Goal: Task Accomplishment & Management: Use online tool/utility

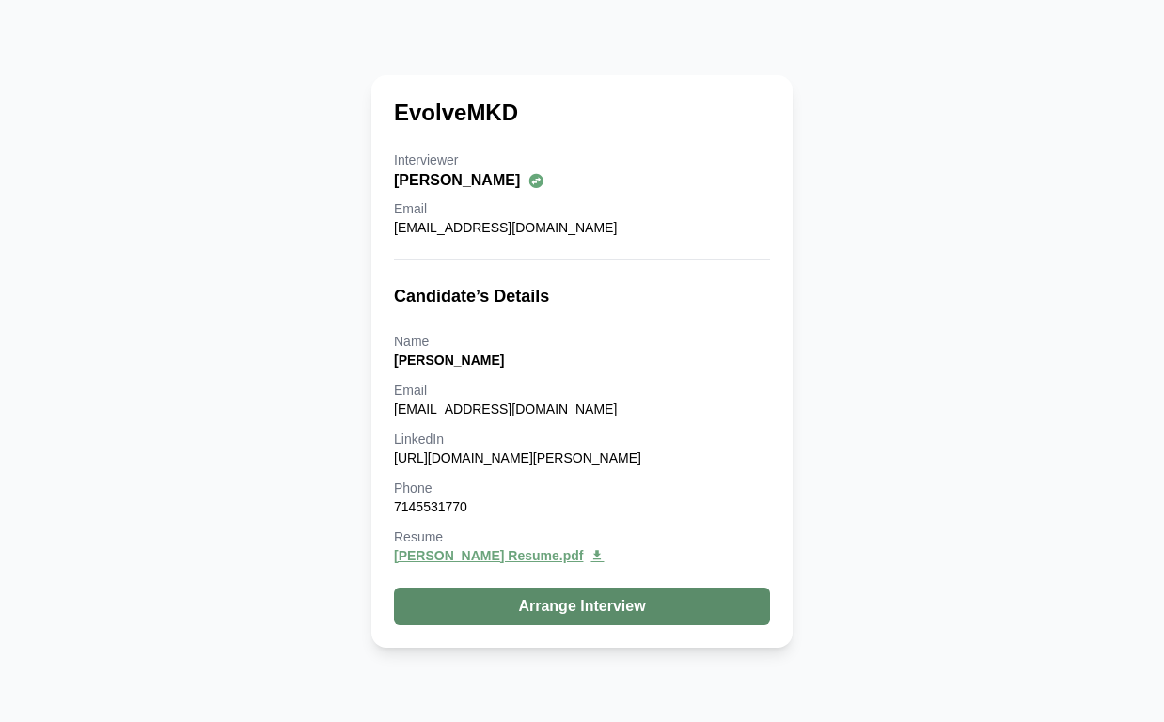
click at [552, 612] on button "Arrange Interview" at bounding box center [582, 607] width 376 height 38
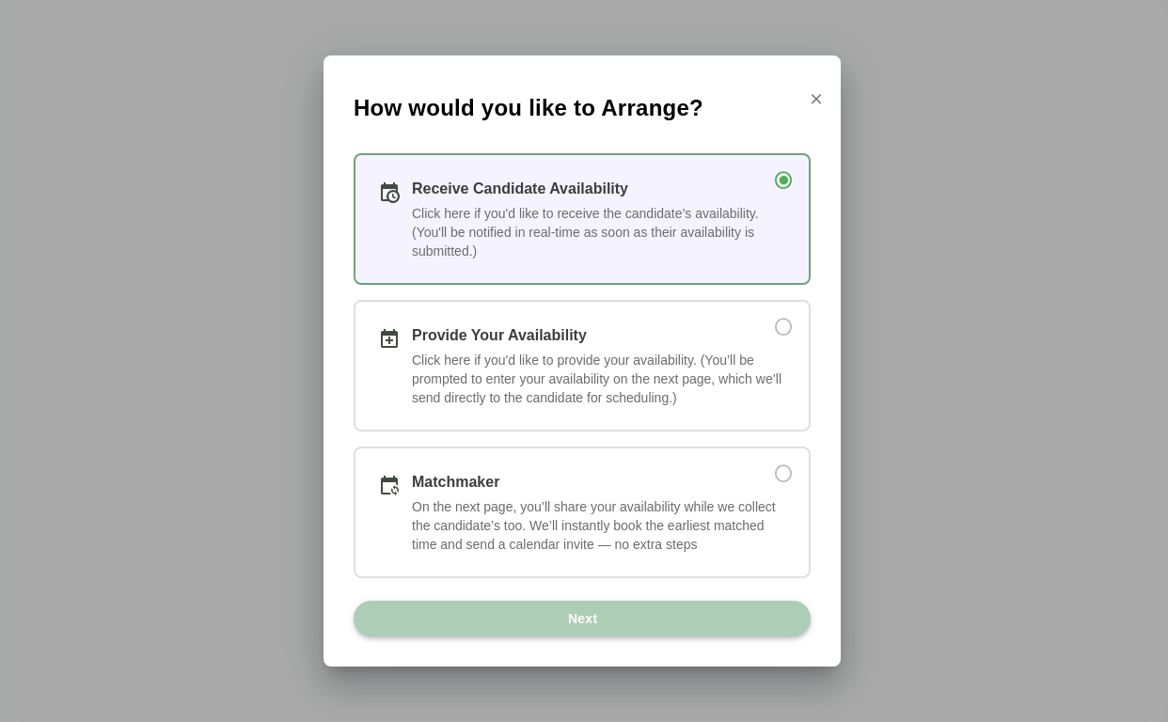
click at [593, 609] on span "Next" at bounding box center [582, 619] width 31 height 36
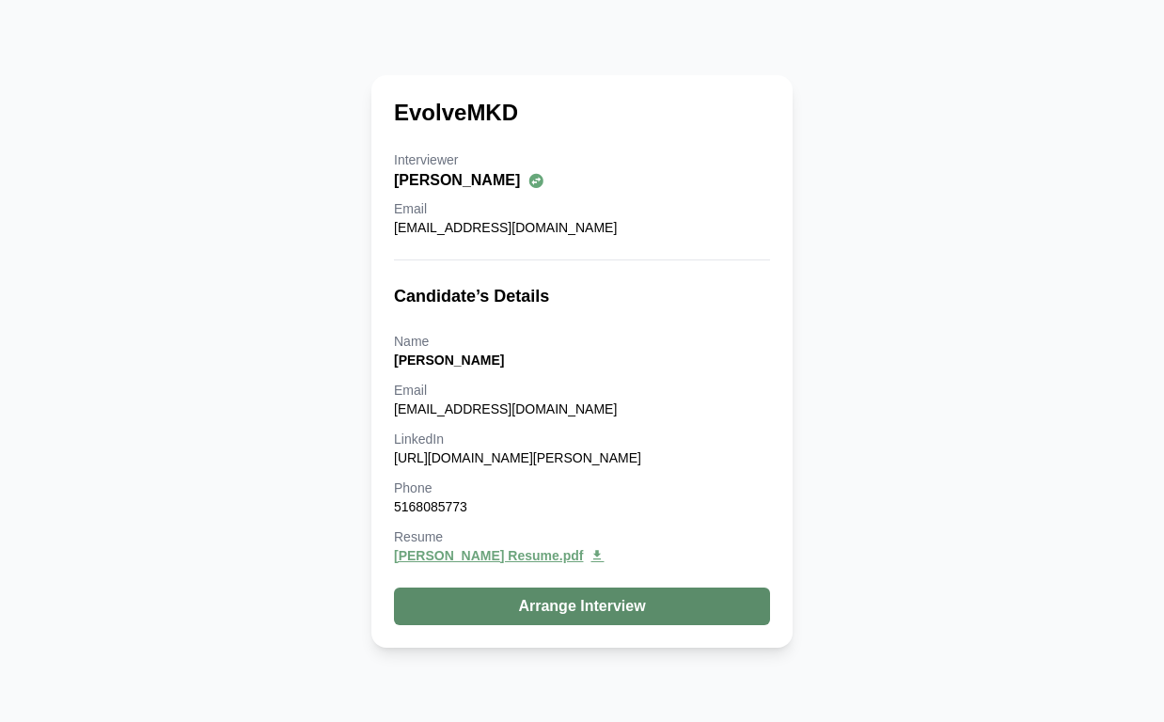
click at [572, 602] on button "Arrange Interview" at bounding box center [582, 607] width 376 height 38
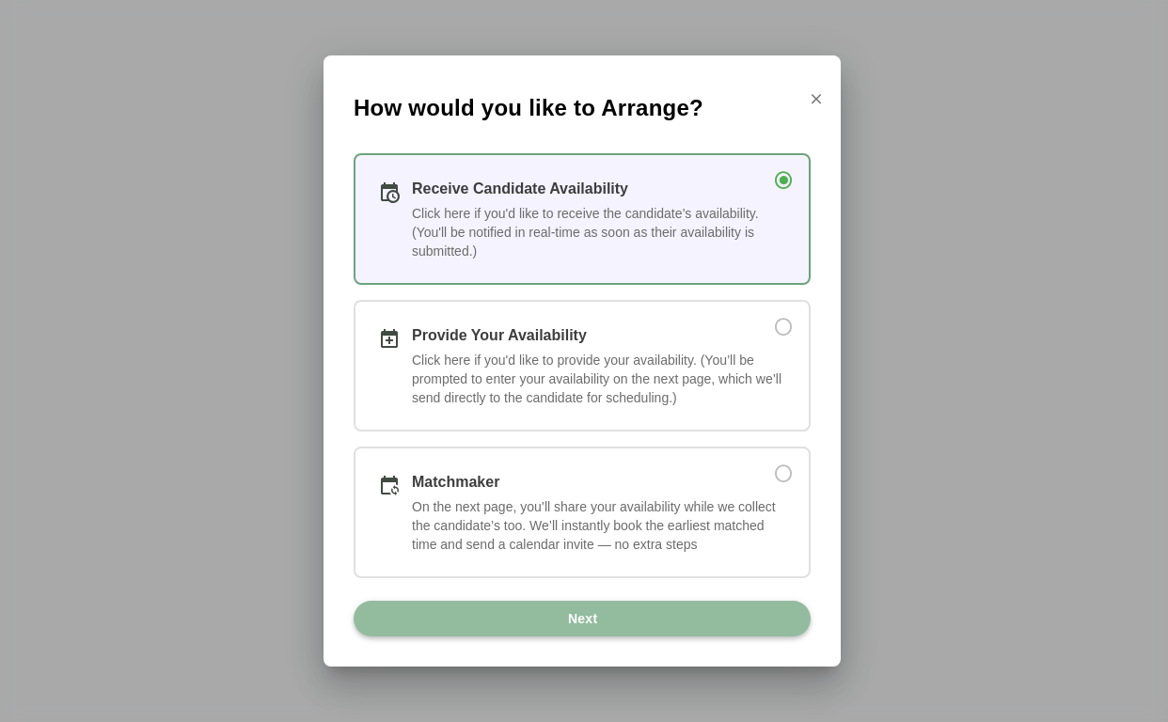
click at [574, 616] on span "Next" at bounding box center [582, 619] width 31 height 36
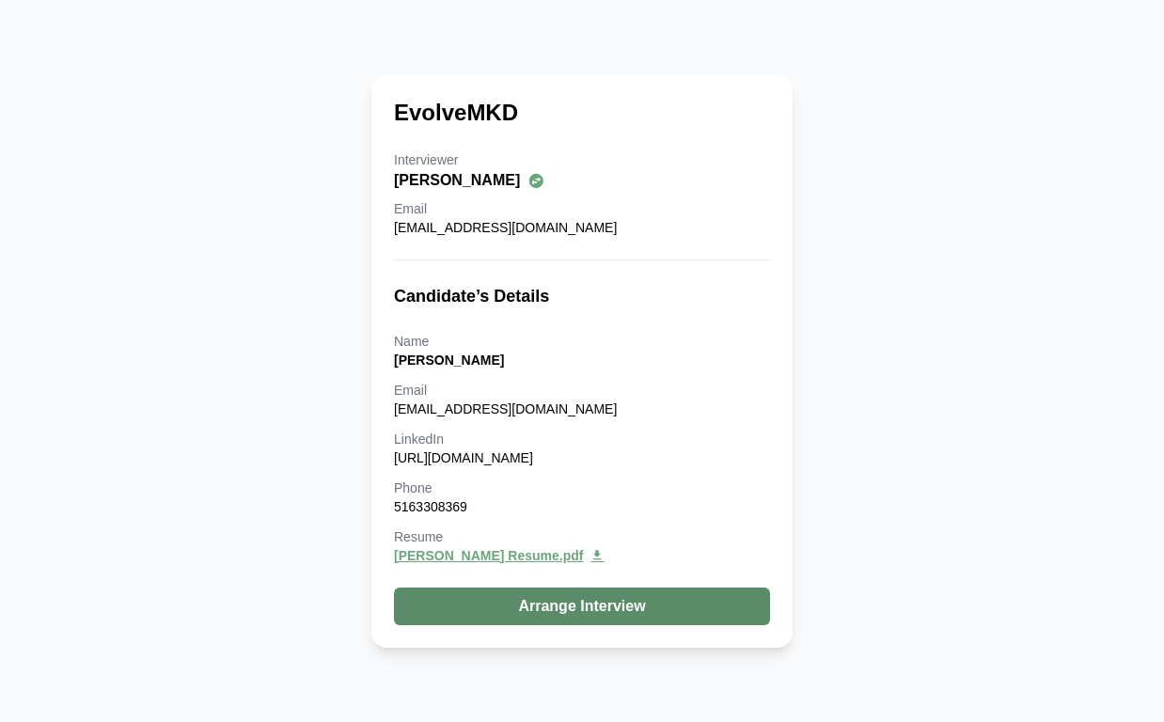
click at [612, 597] on button "Arrange Interview" at bounding box center [582, 607] width 376 height 38
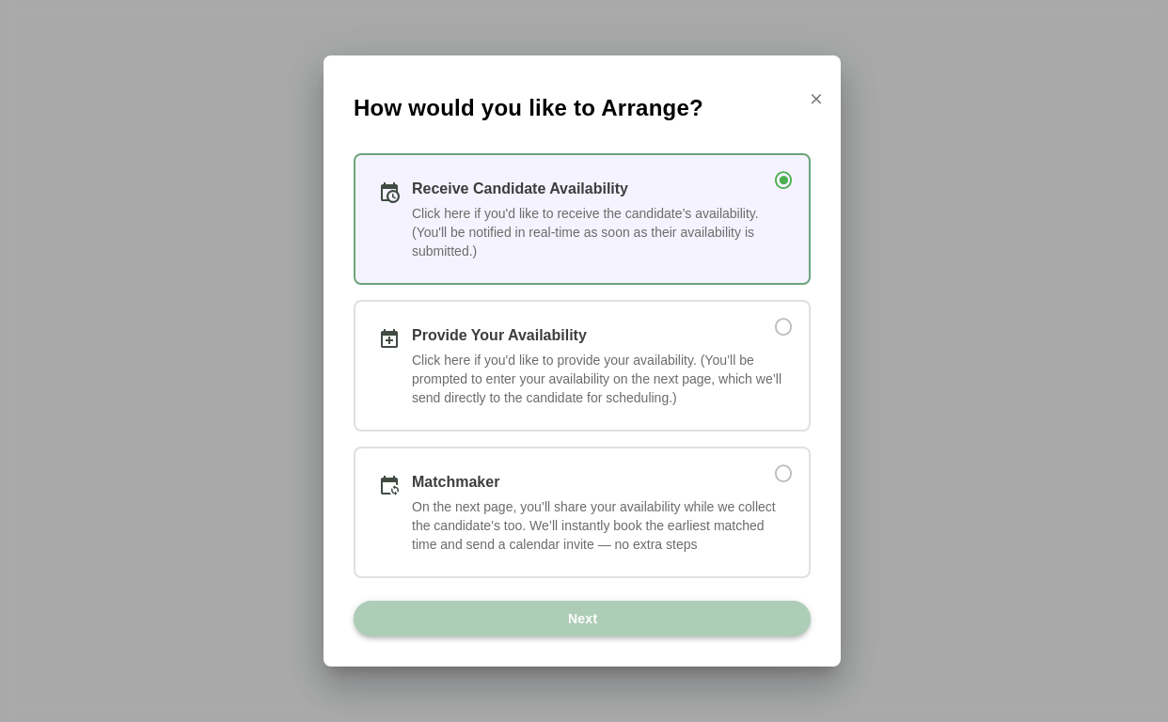
click at [591, 610] on span "Next" at bounding box center [582, 619] width 31 height 36
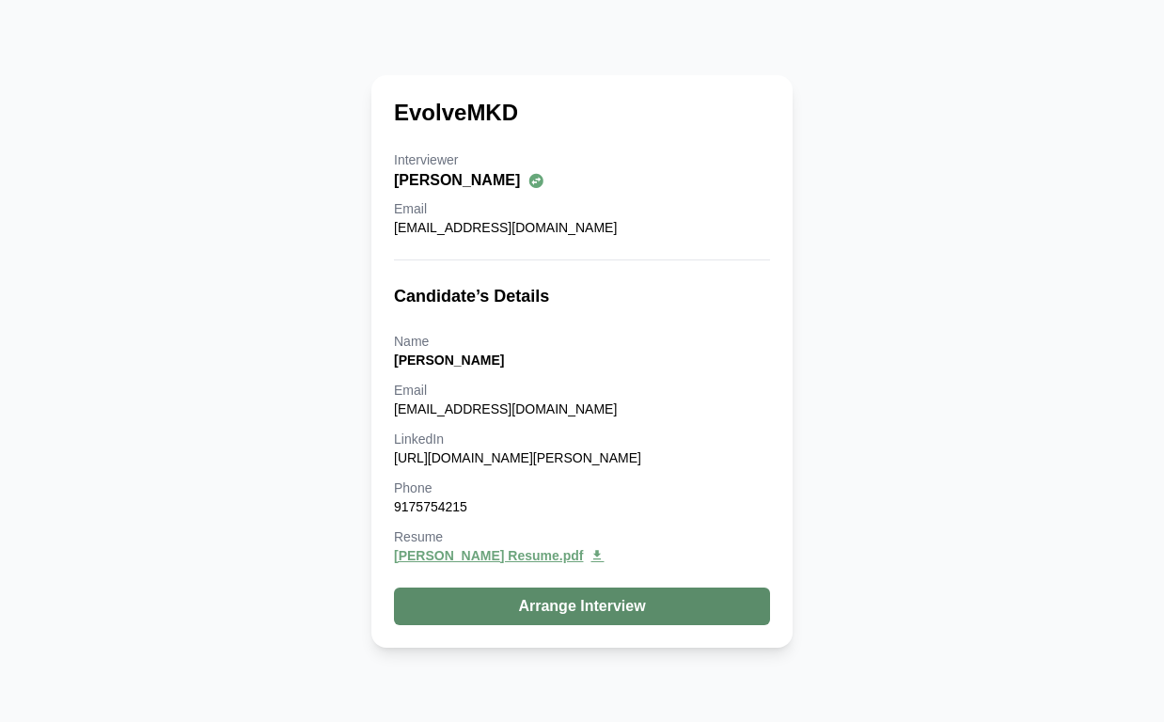
click at [605, 610] on button "Arrange Interview" at bounding box center [582, 607] width 376 height 38
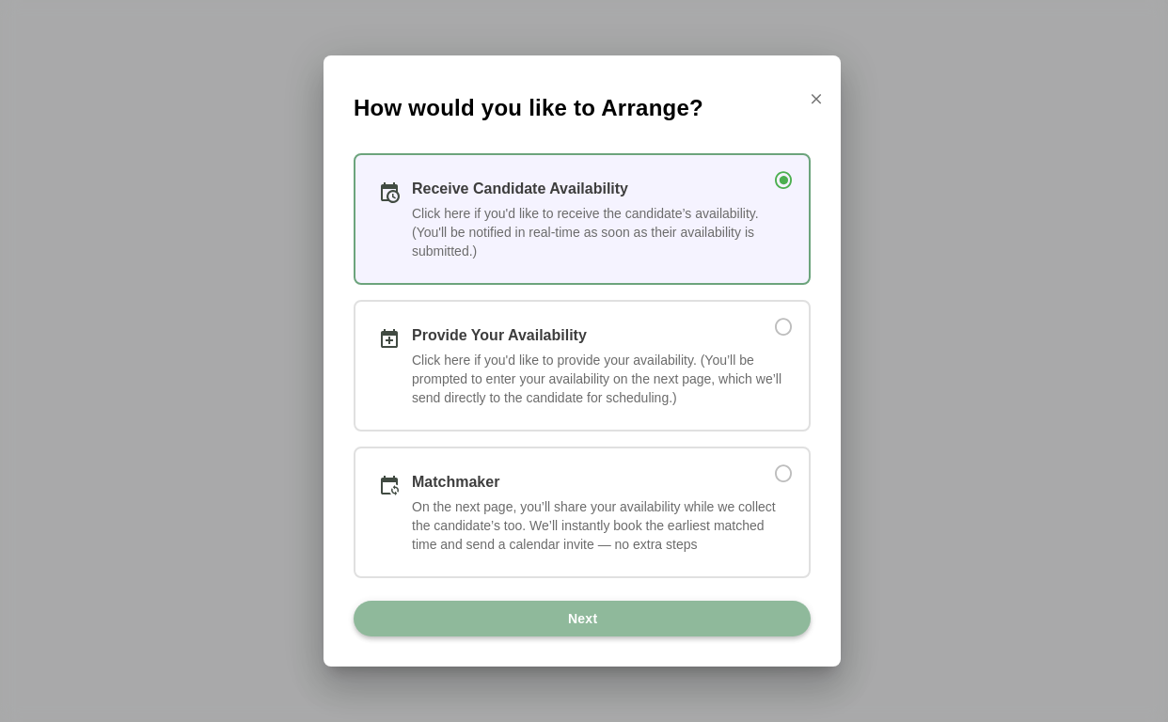
click at [605, 610] on button "Next" at bounding box center [581, 619] width 457 height 36
